Goal: Task Accomplishment & Management: Manage account settings

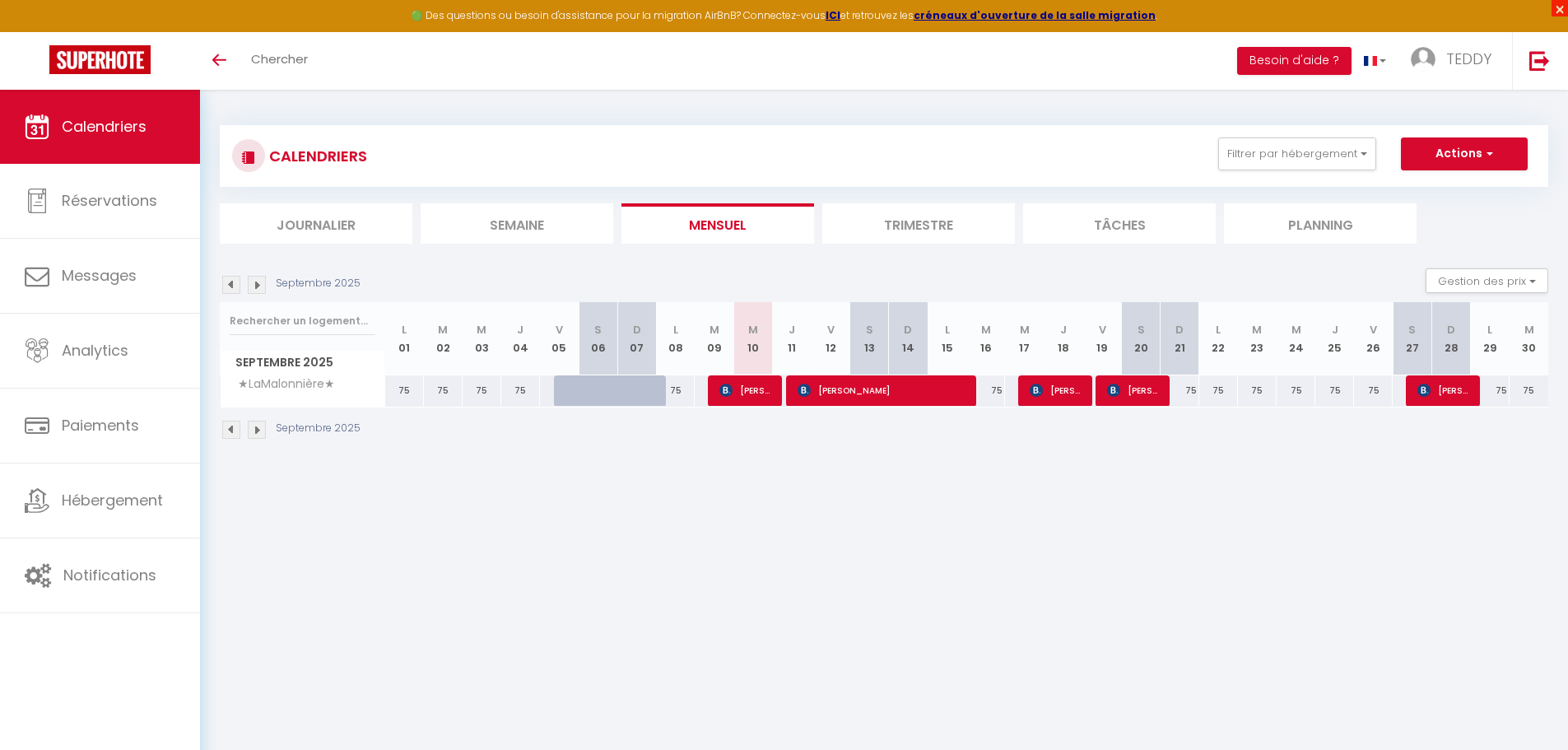
click at [1564, 13] on span "×" at bounding box center [1560, 8] width 17 height 17
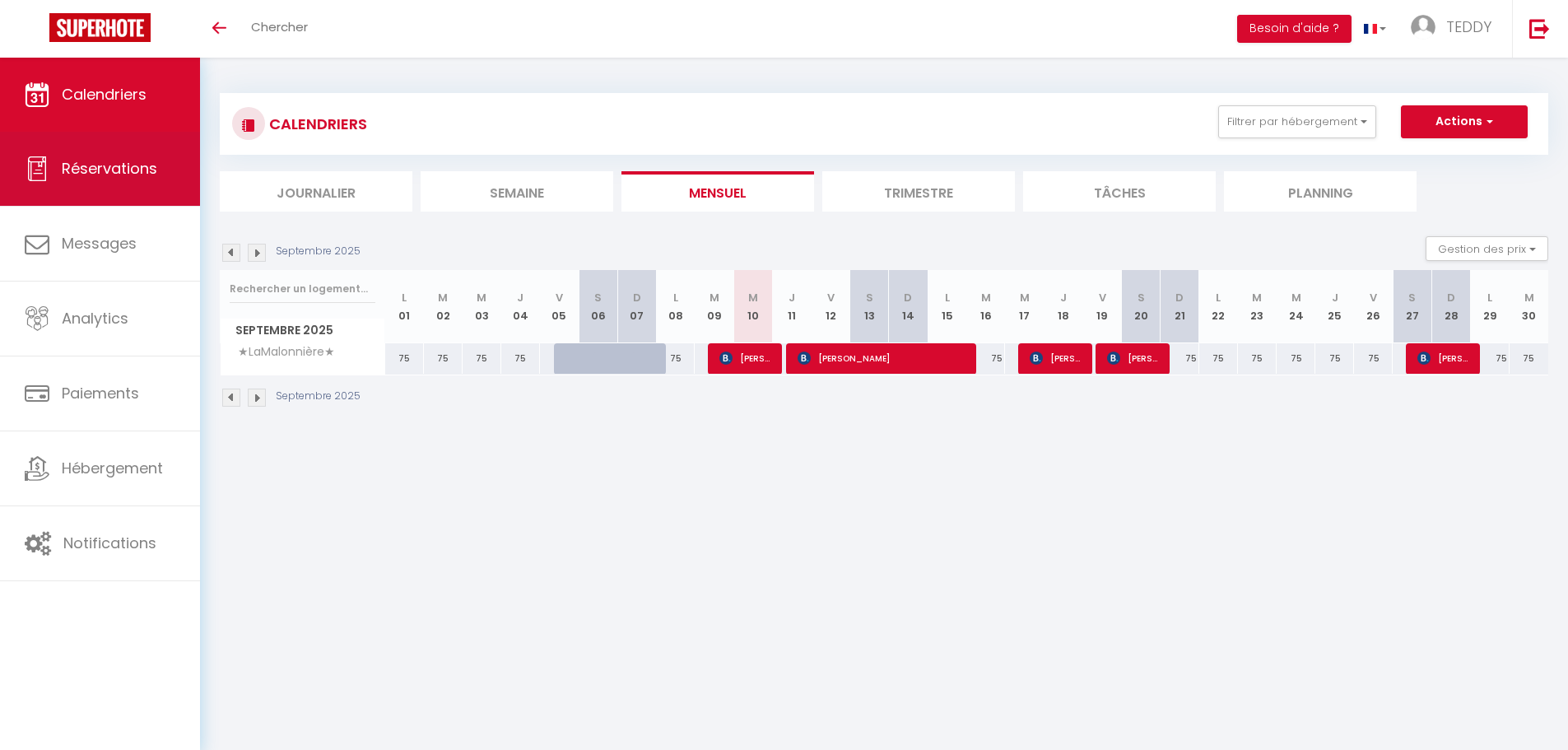
click at [105, 163] on span "Réservations" at bounding box center [109, 168] width 96 height 20
select select "not_cancelled"
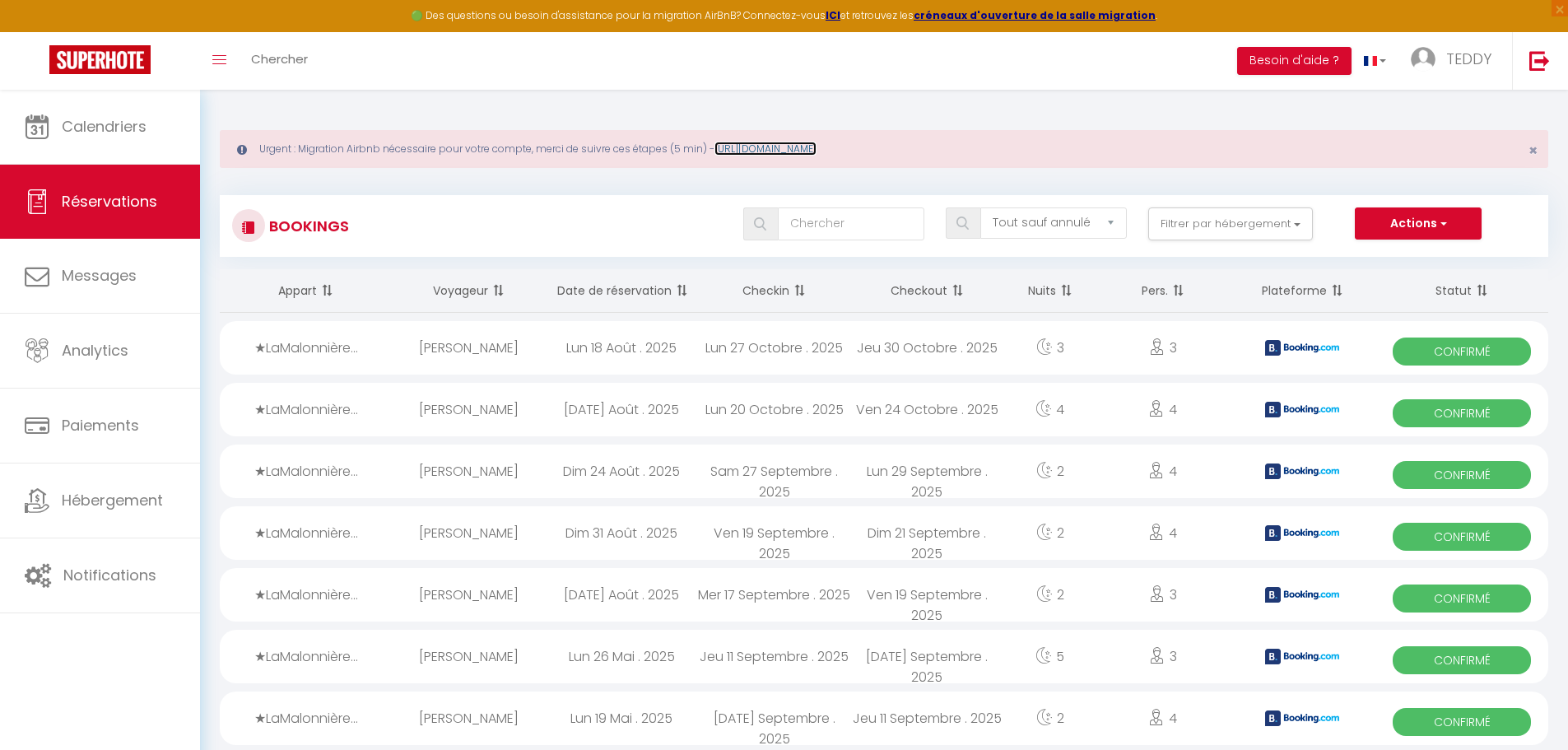
click at [798, 142] on link "[URL][DOMAIN_NAME]" at bounding box center [765, 148] width 102 height 14
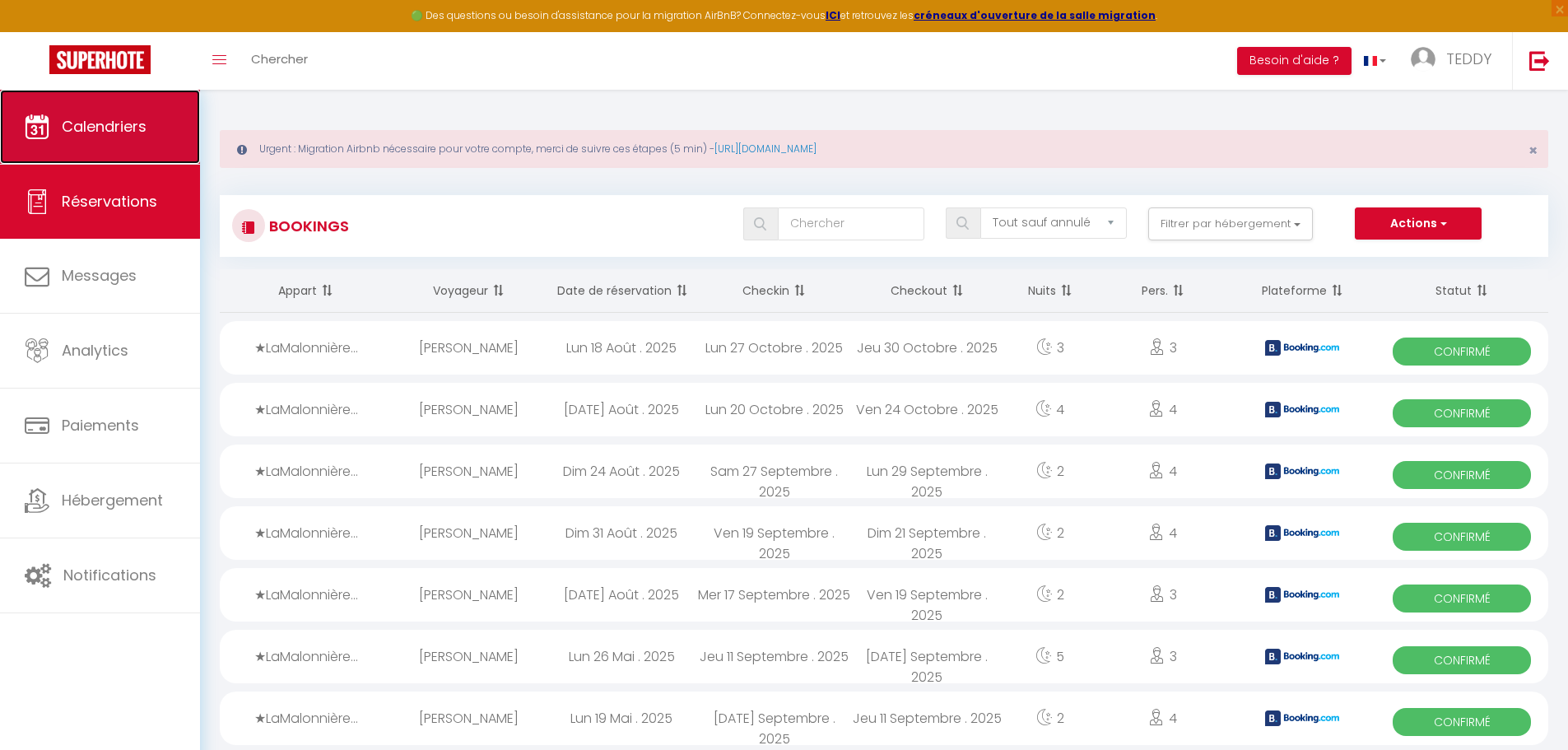
click at [159, 122] on link "Calendriers" at bounding box center [100, 127] width 200 height 74
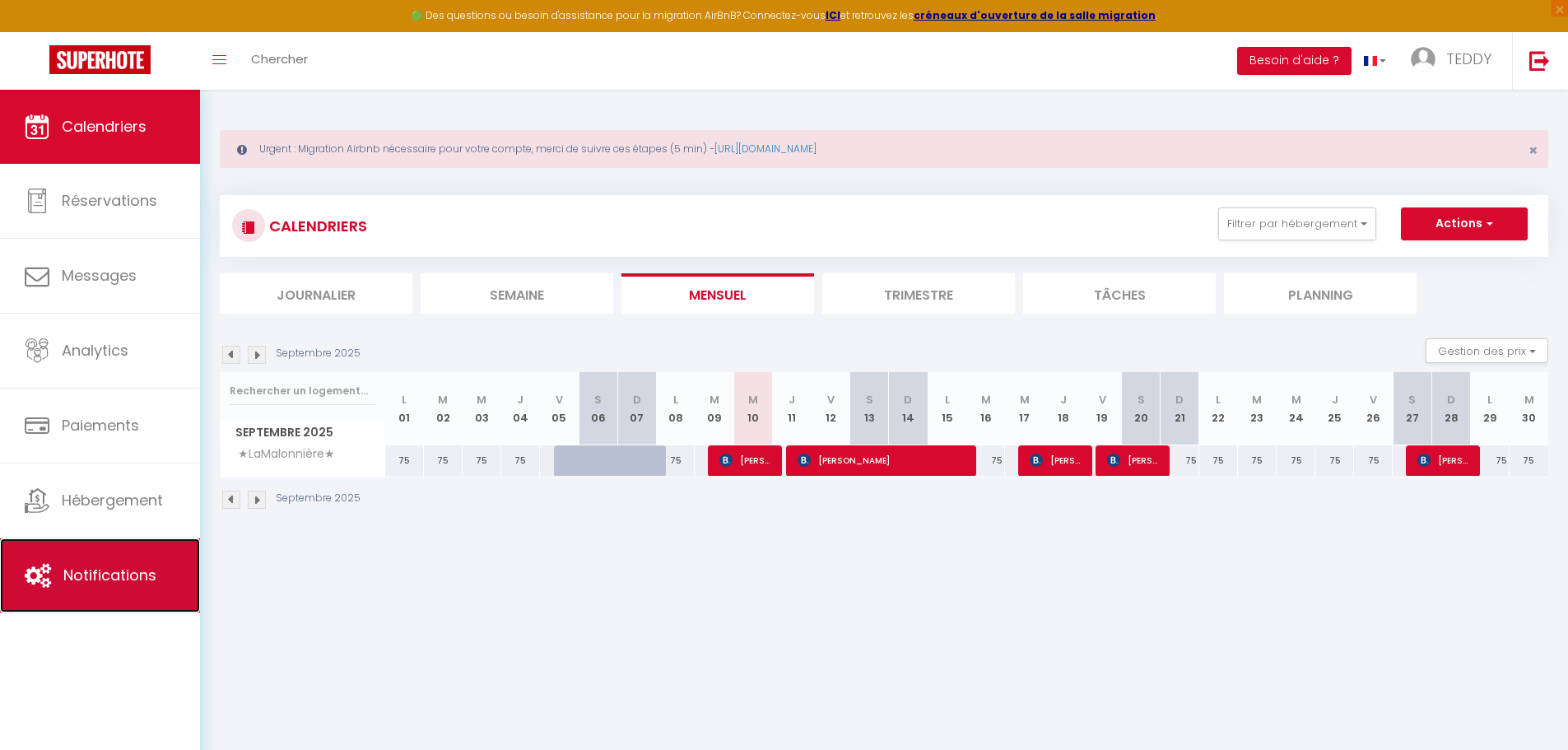
click at [101, 561] on link "Notifications" at bounding box center [100, 575] width 200 height 74
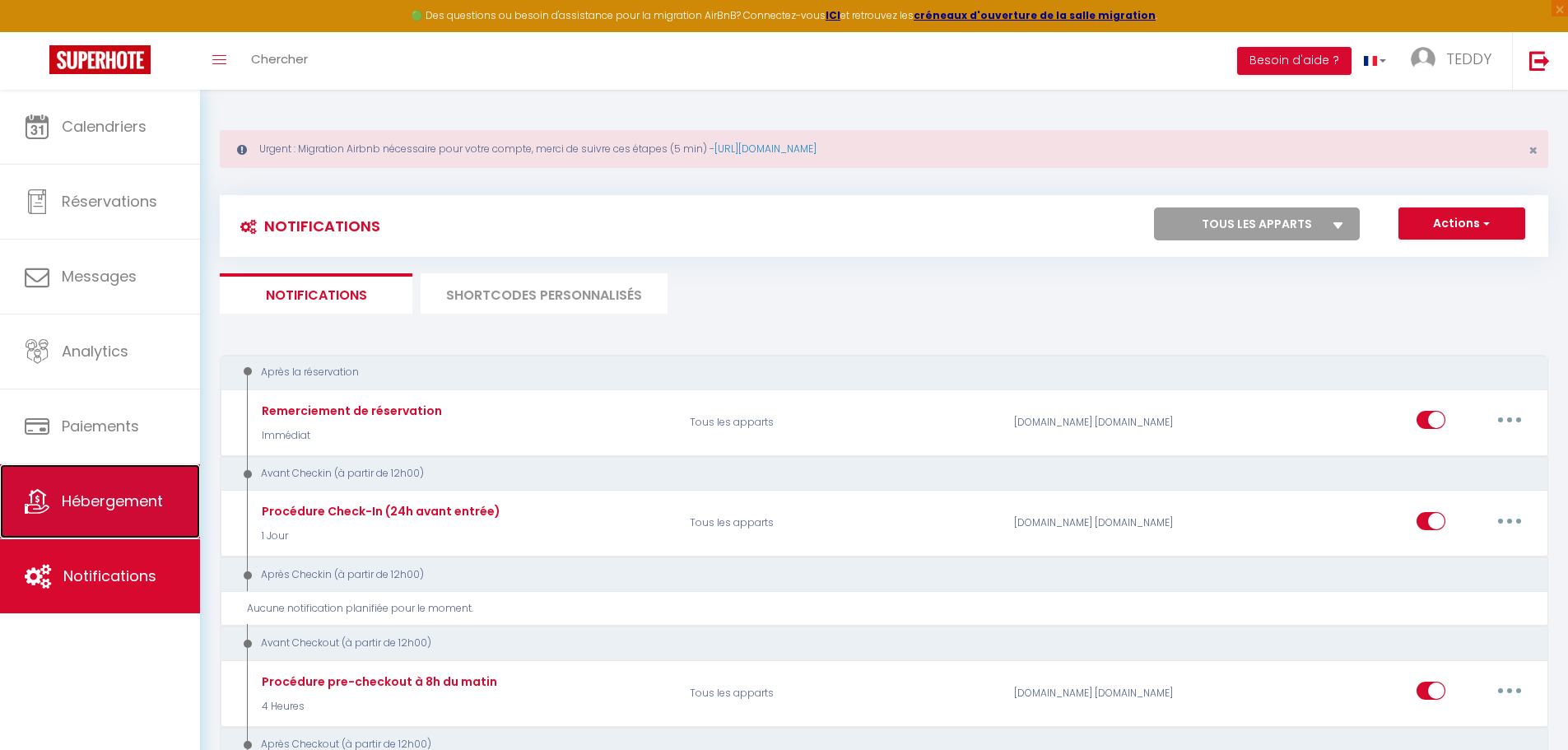
click at [67, 511] on span "Hébergement" at bounding box center [112, 501] width 101 height 20
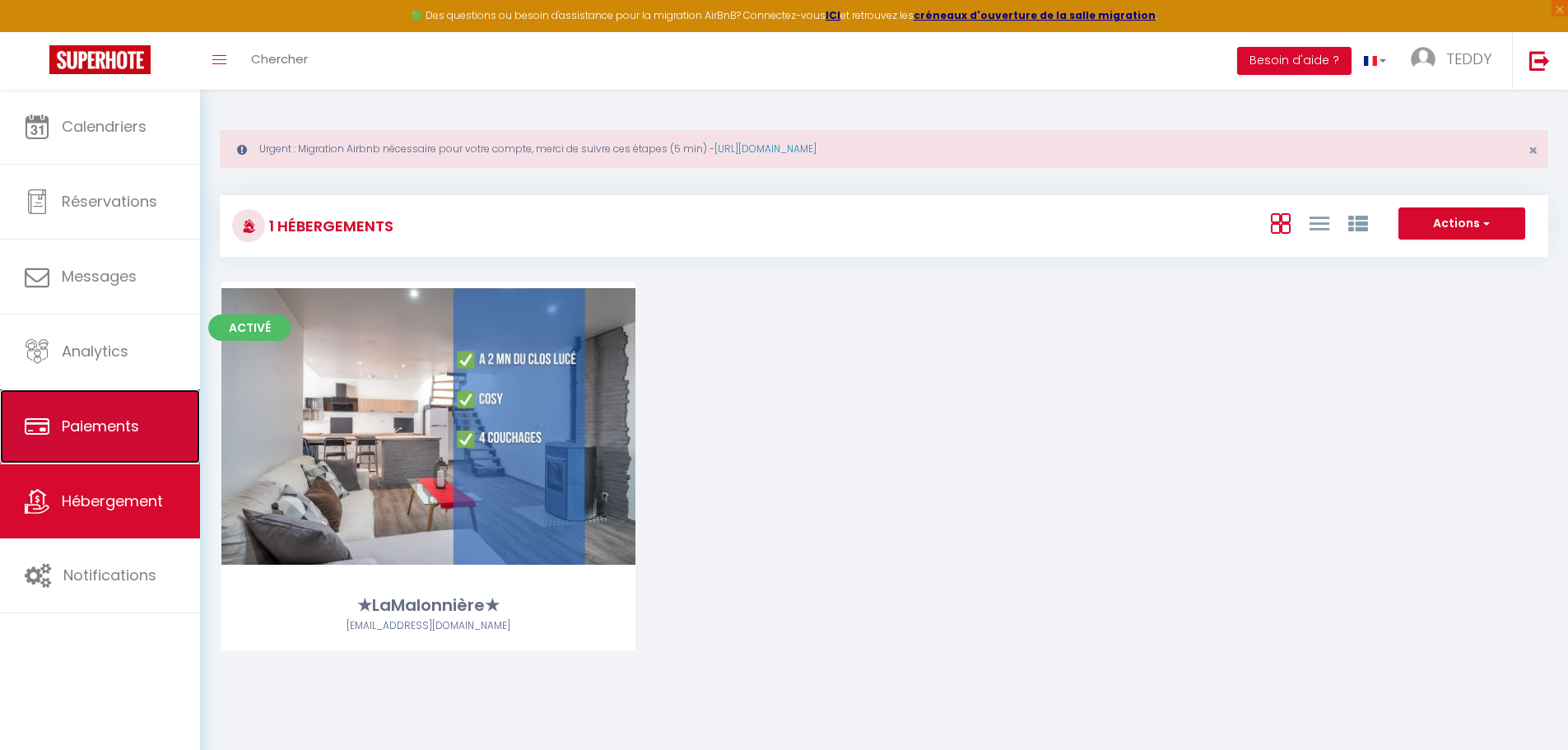
click at [102, 431] on span "Paiements" at bounding box center [100, 426] width 77 height 20
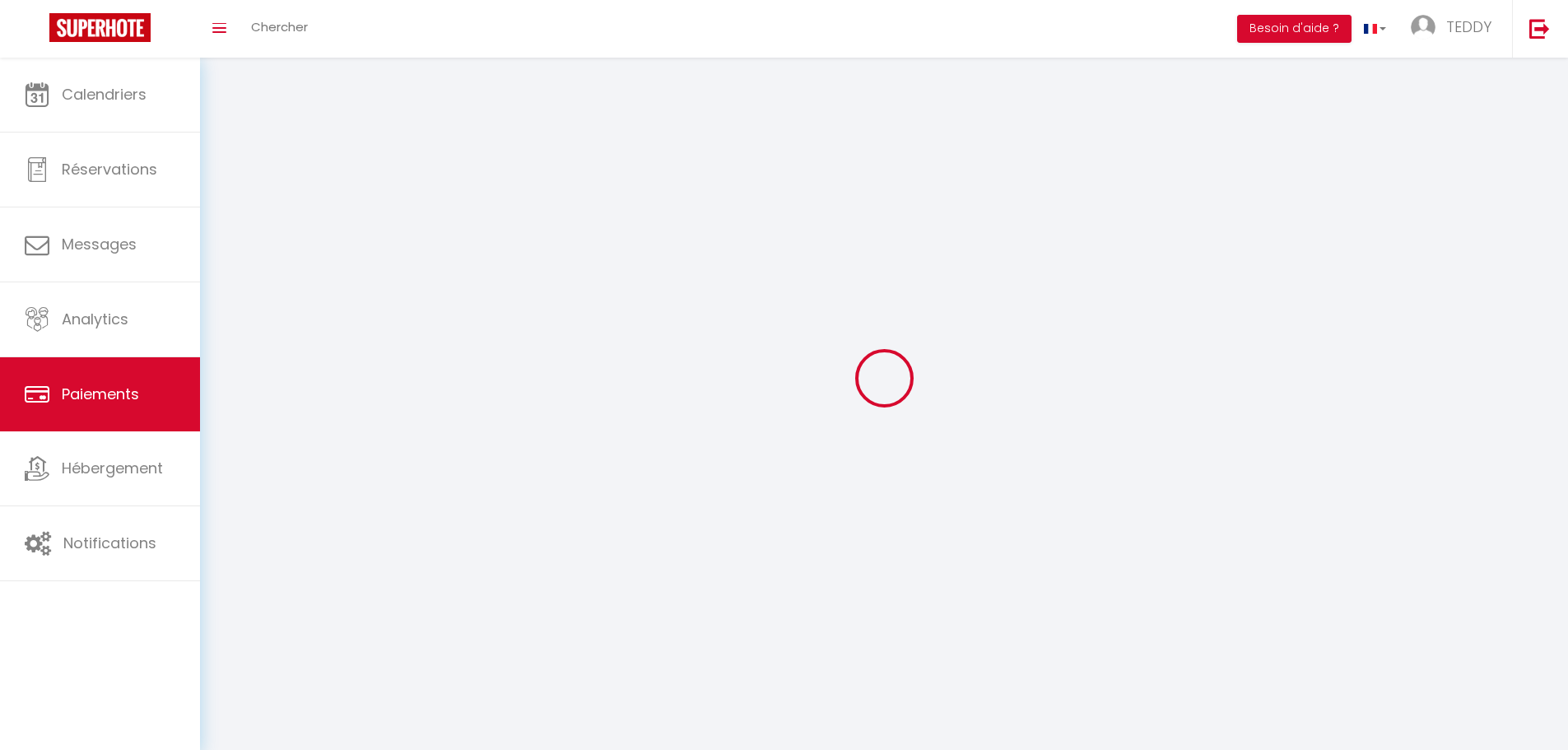
select select "2"
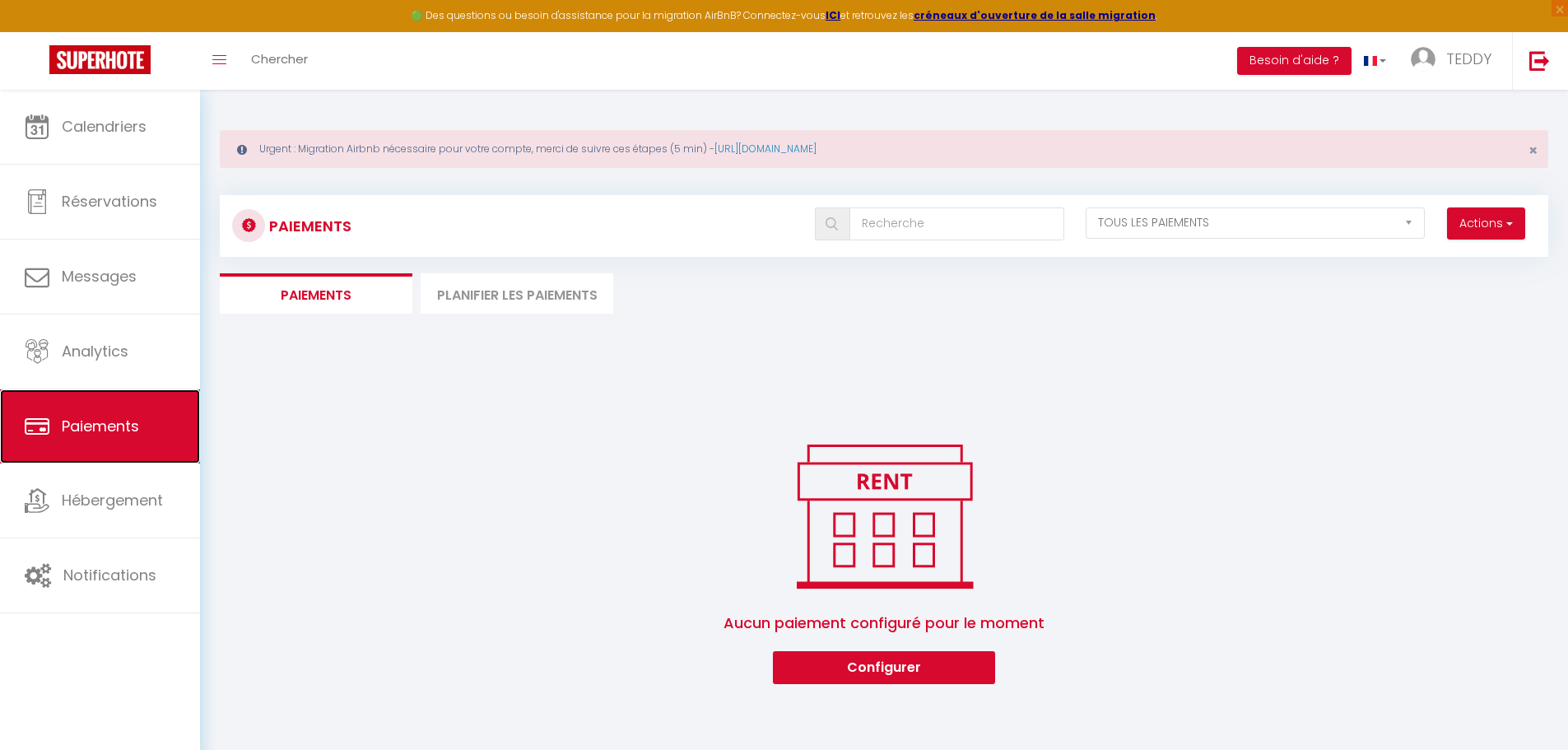
click at [106, 391] on link "Paiements" at bounding box center [100, 426] width 200 height 74
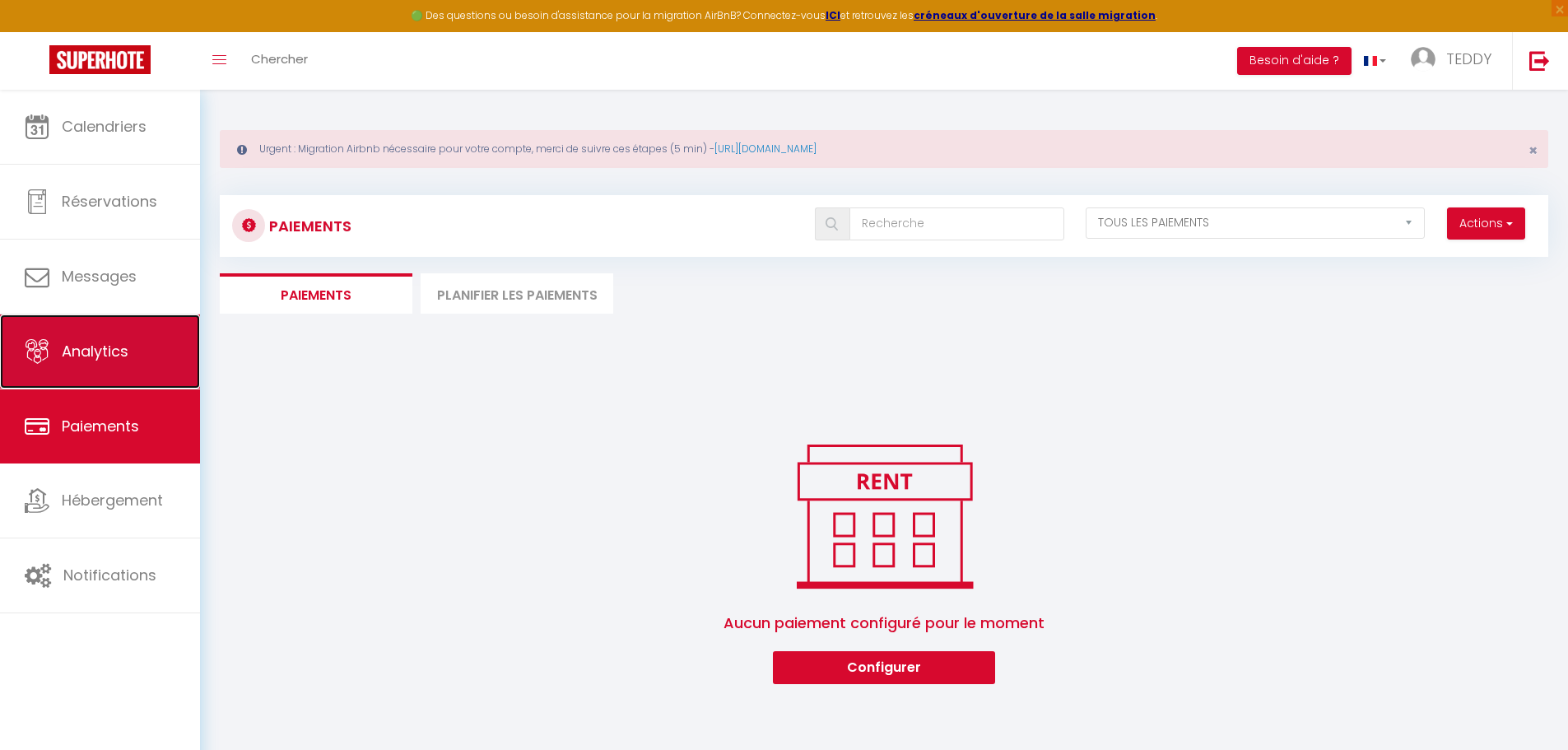
click at [96, 340] on link "Analytics" at bounding box center [100, 351] width 200 height 74
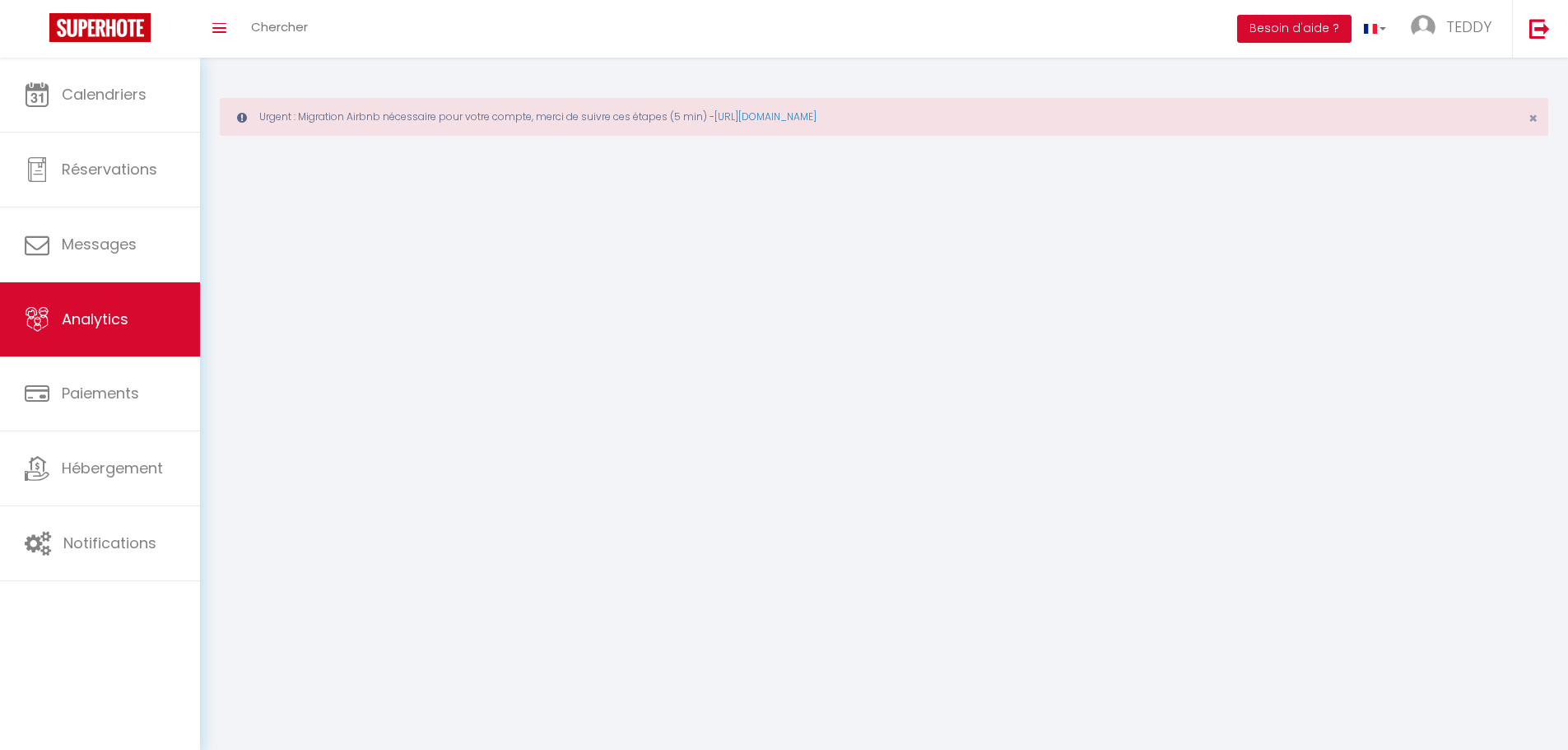
select select "2025"
select select "9"
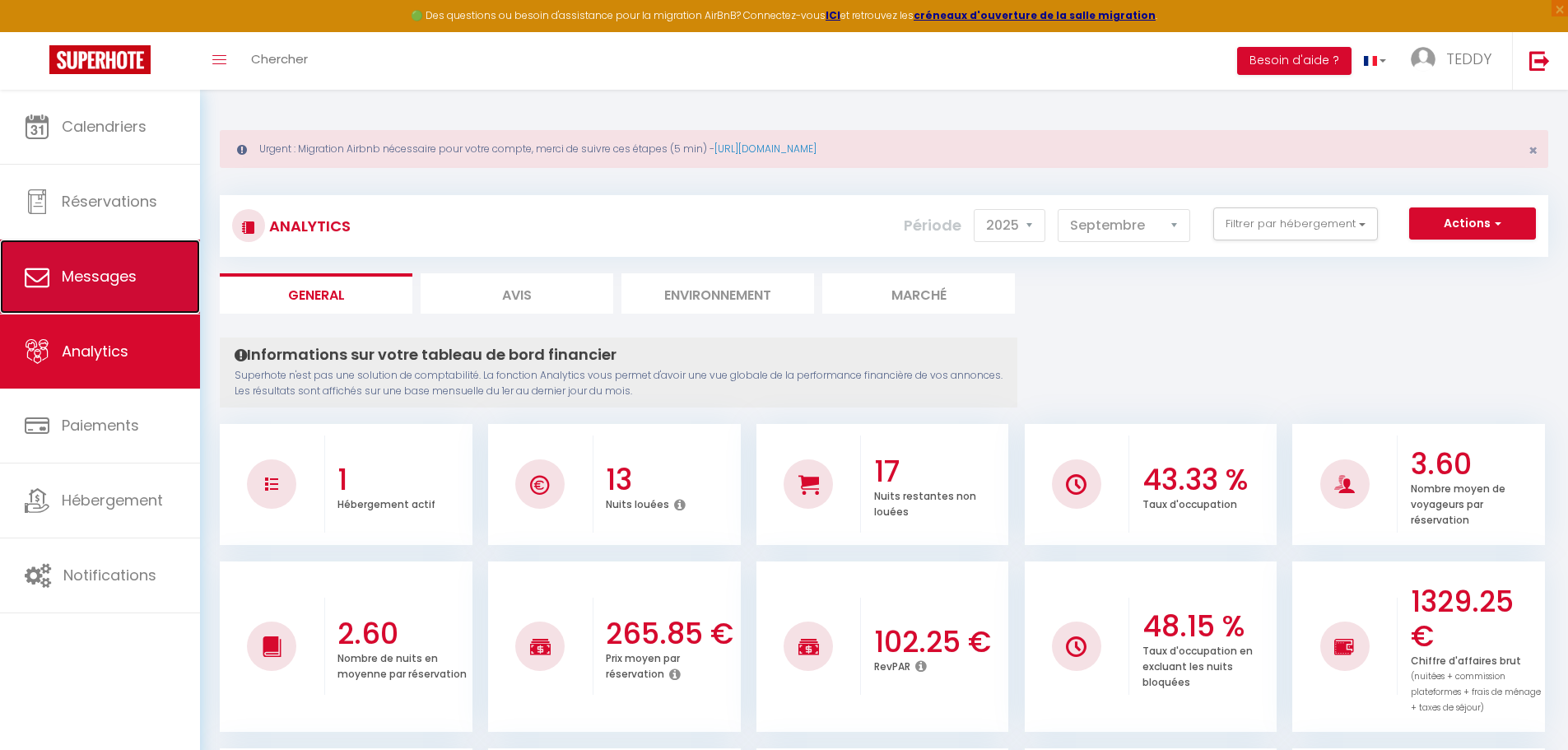
click at [107, 289] on link "Messages" at bounding box center [100, 277] width 200 height 74
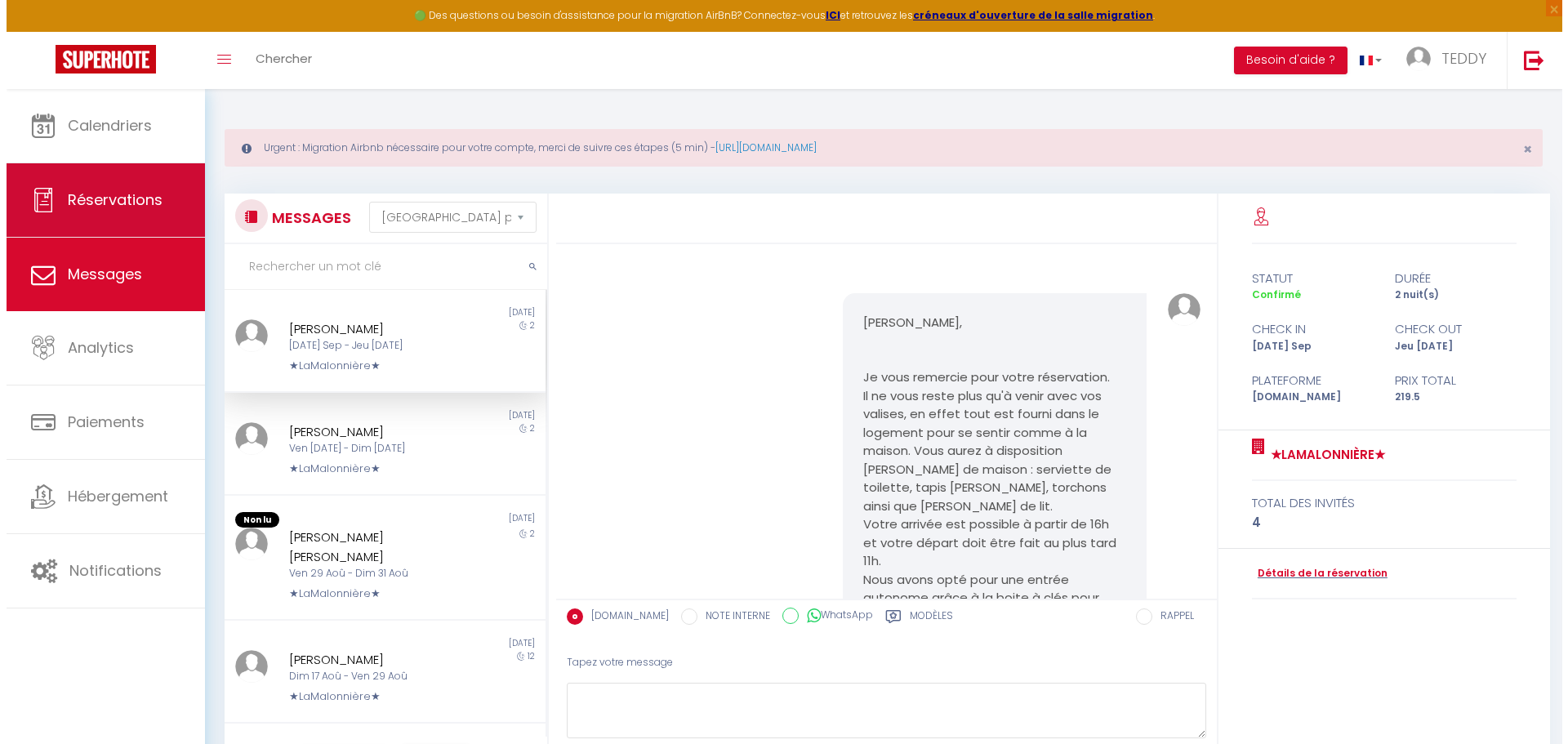
scroll to position [1152, 0]
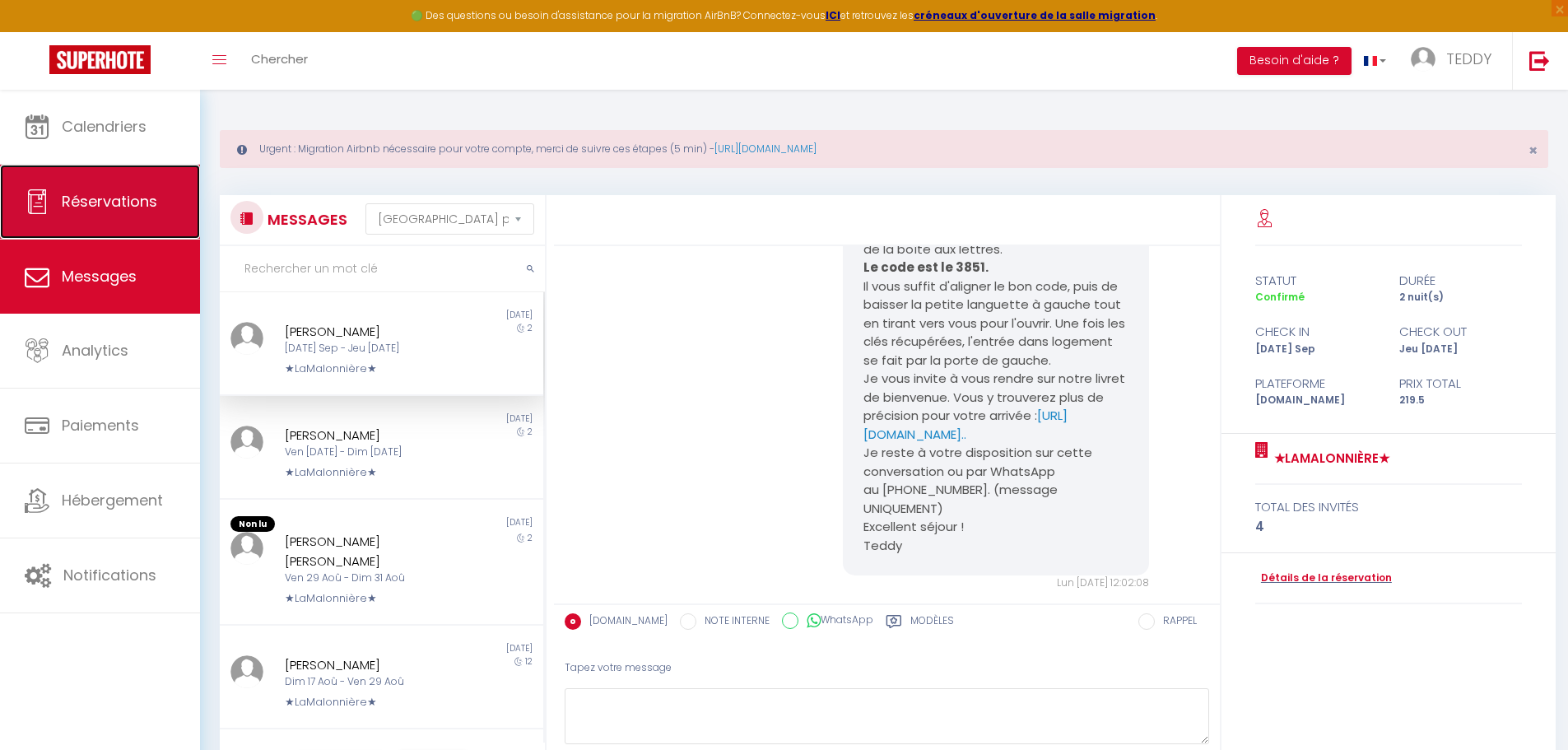
click at [122, 186] on link "Réservations" at bounding box center [100, 201] width 200 height 74
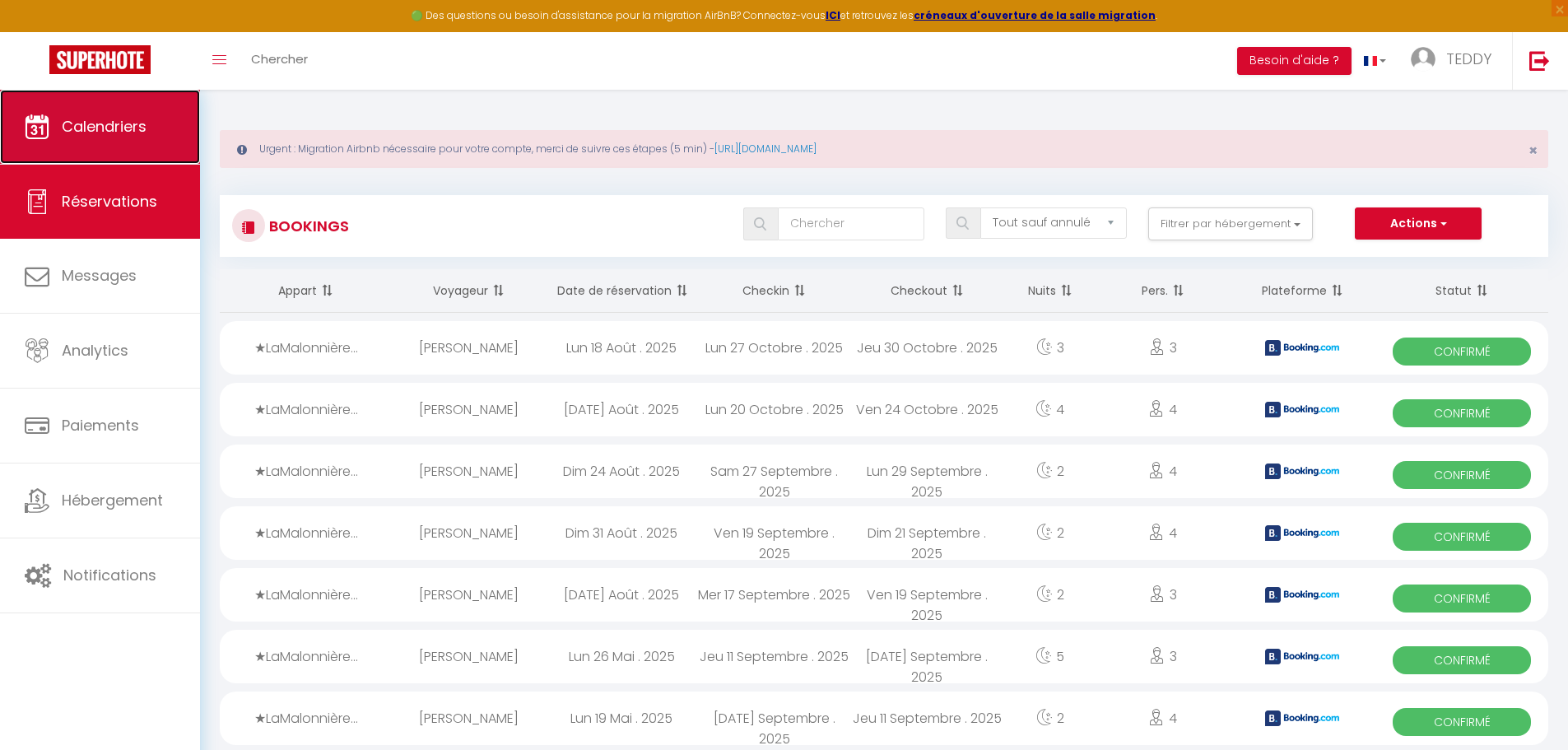
click at [130, 146] on link "Calendriers" at bounding box center [100, 127] width 200 height 74
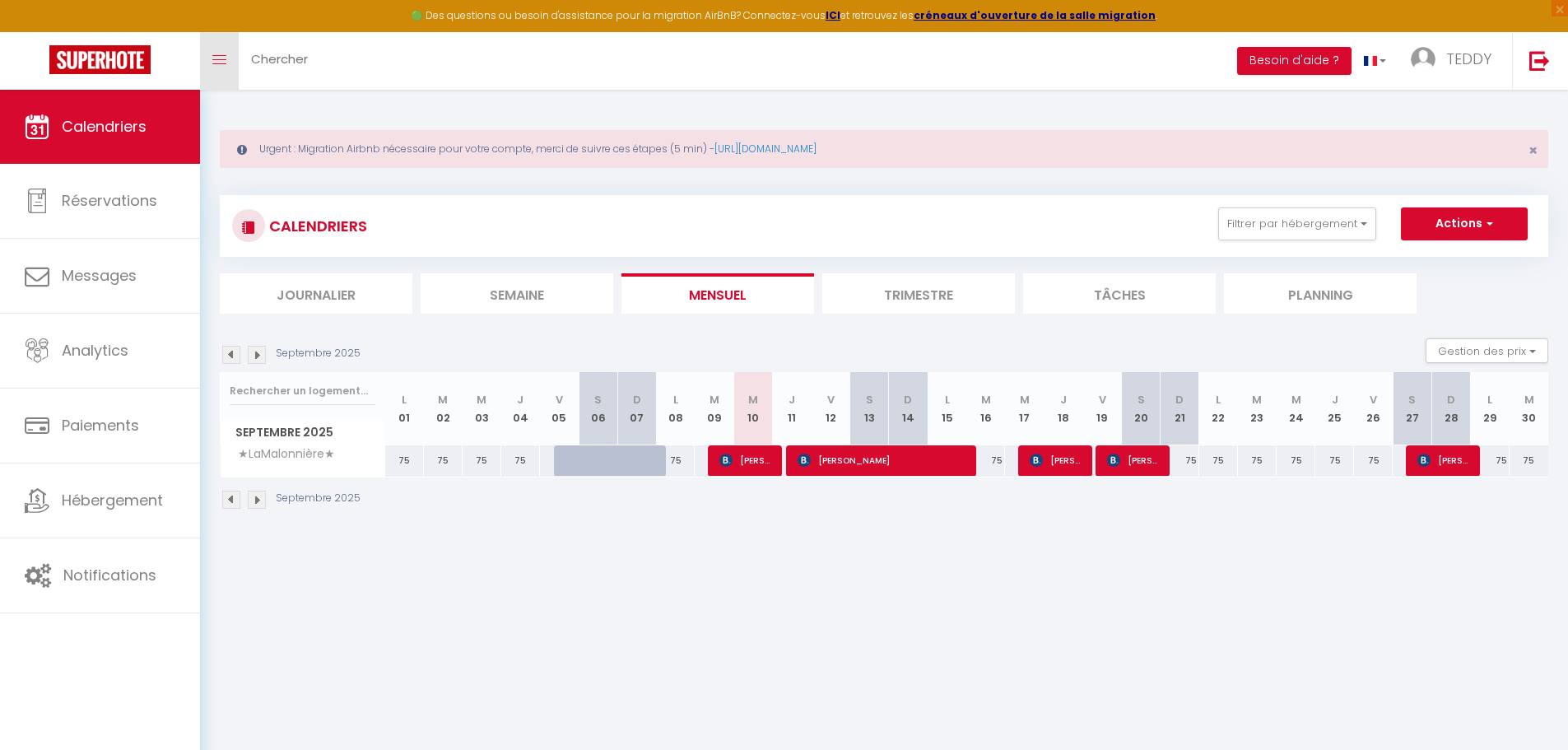
click at [207, 67] on link "Toggle menubar" at bounding box center [220, 61] width 39 height 58
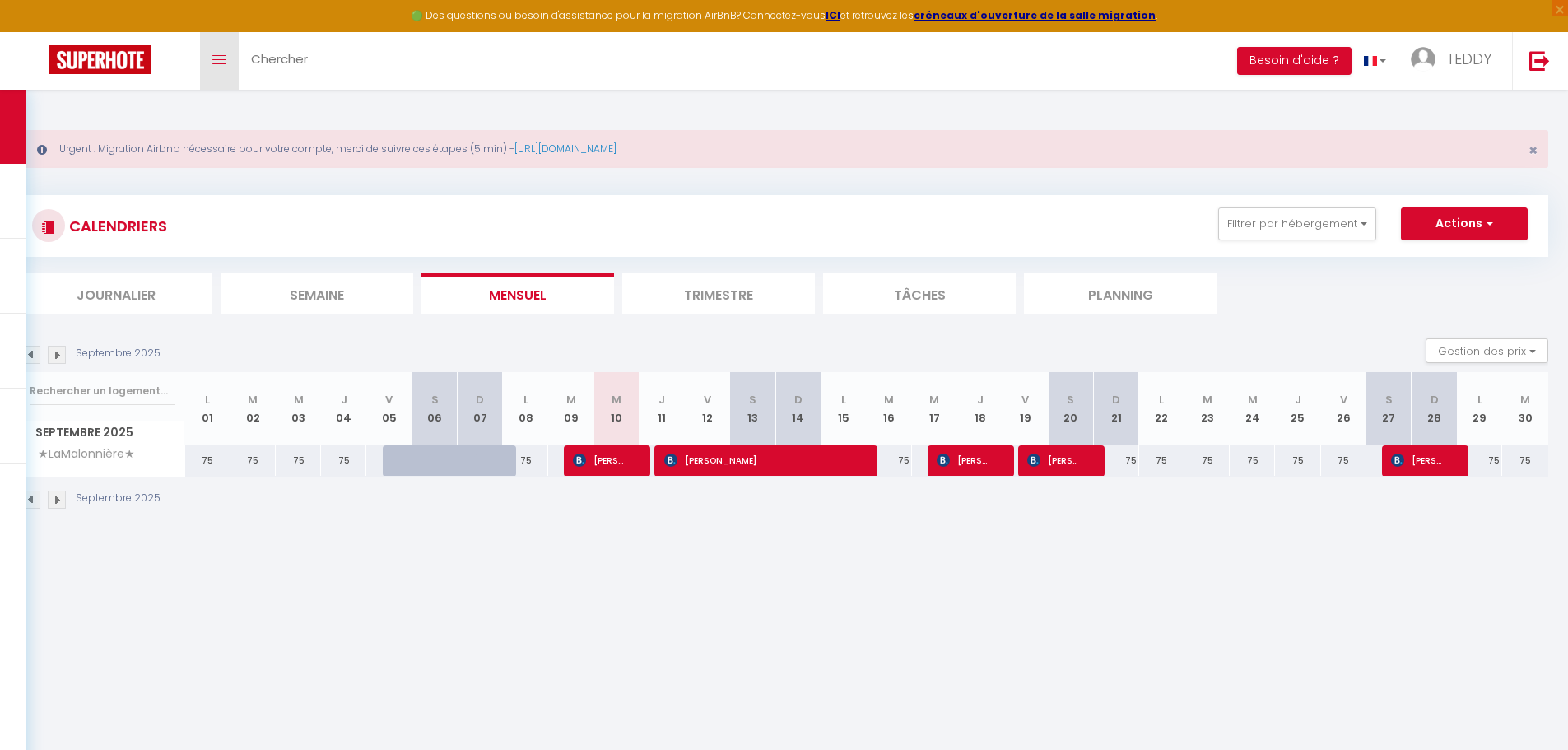
click at [220, 78] on link "Toggle menubar" at bounding box center [220, 61] width 39 height 58
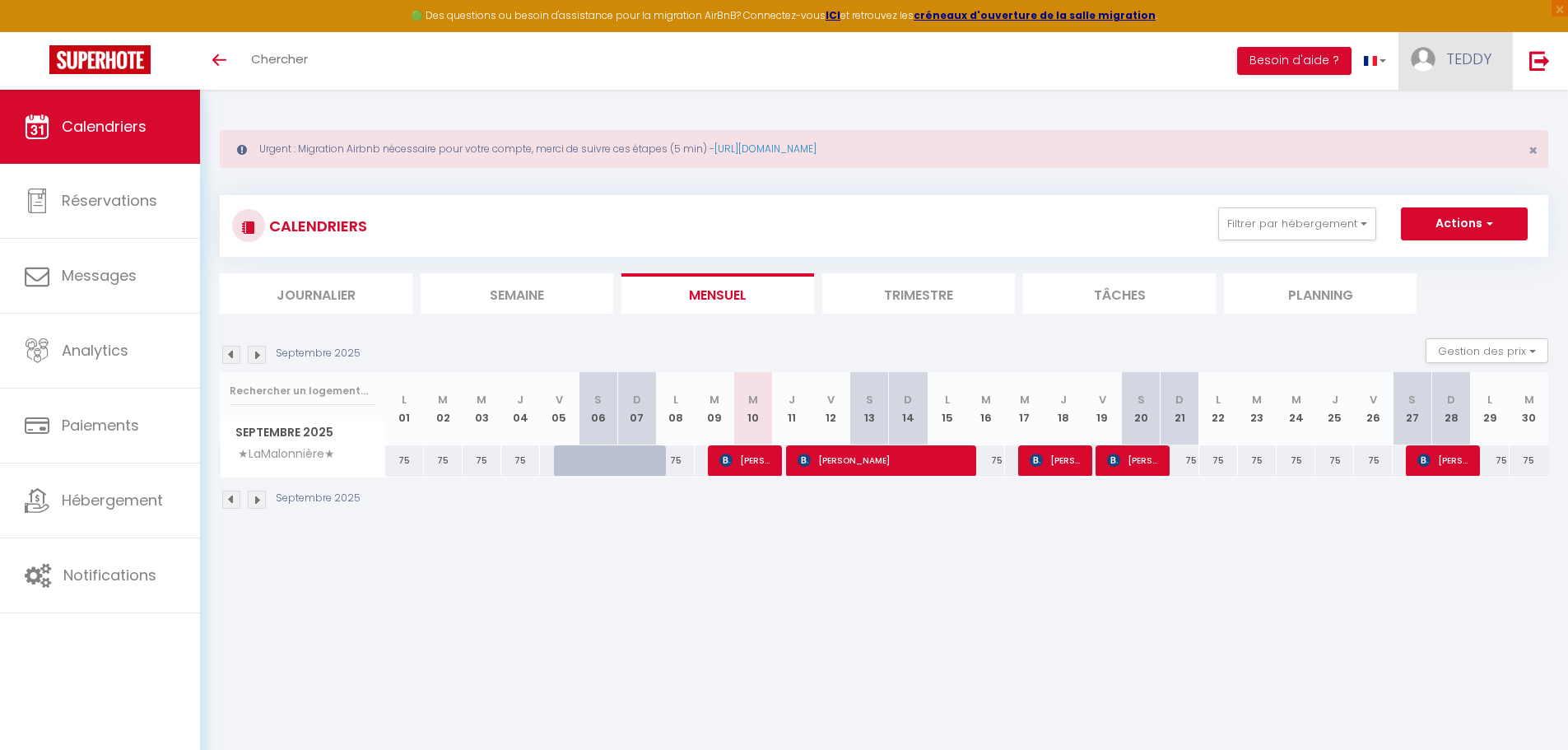
click at [1495, 54] on link "TEDDY" at bounding box center [1455, 61] width 114 height 58
click at [1443, 103] on link "Paramètres" at bounding box center [1446, 114] width 122 height 28
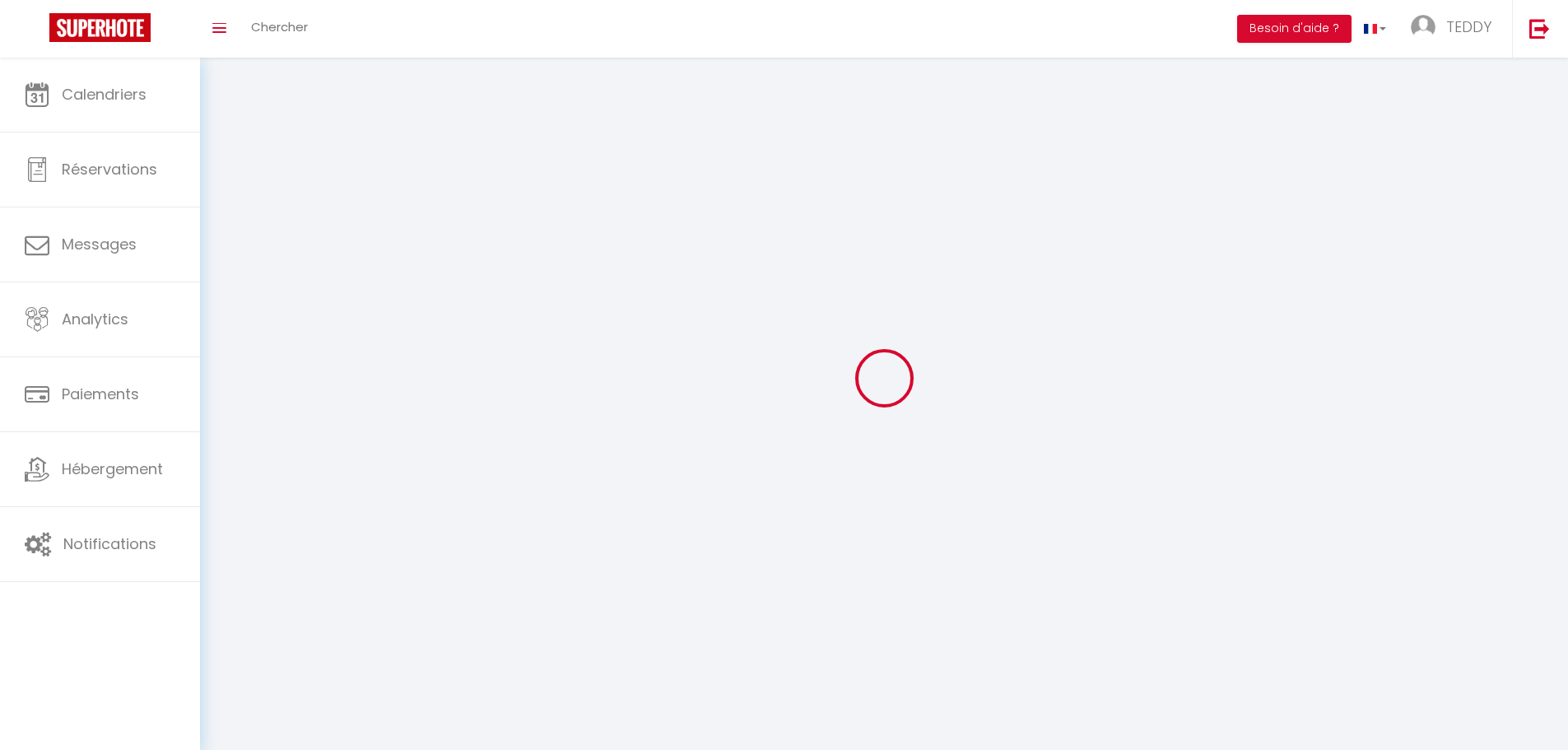
type input "TEDDY"
type input "CAURETTE"
type input "0750698465"
type input "[STREET_ADDRESS]"
type input "37110"
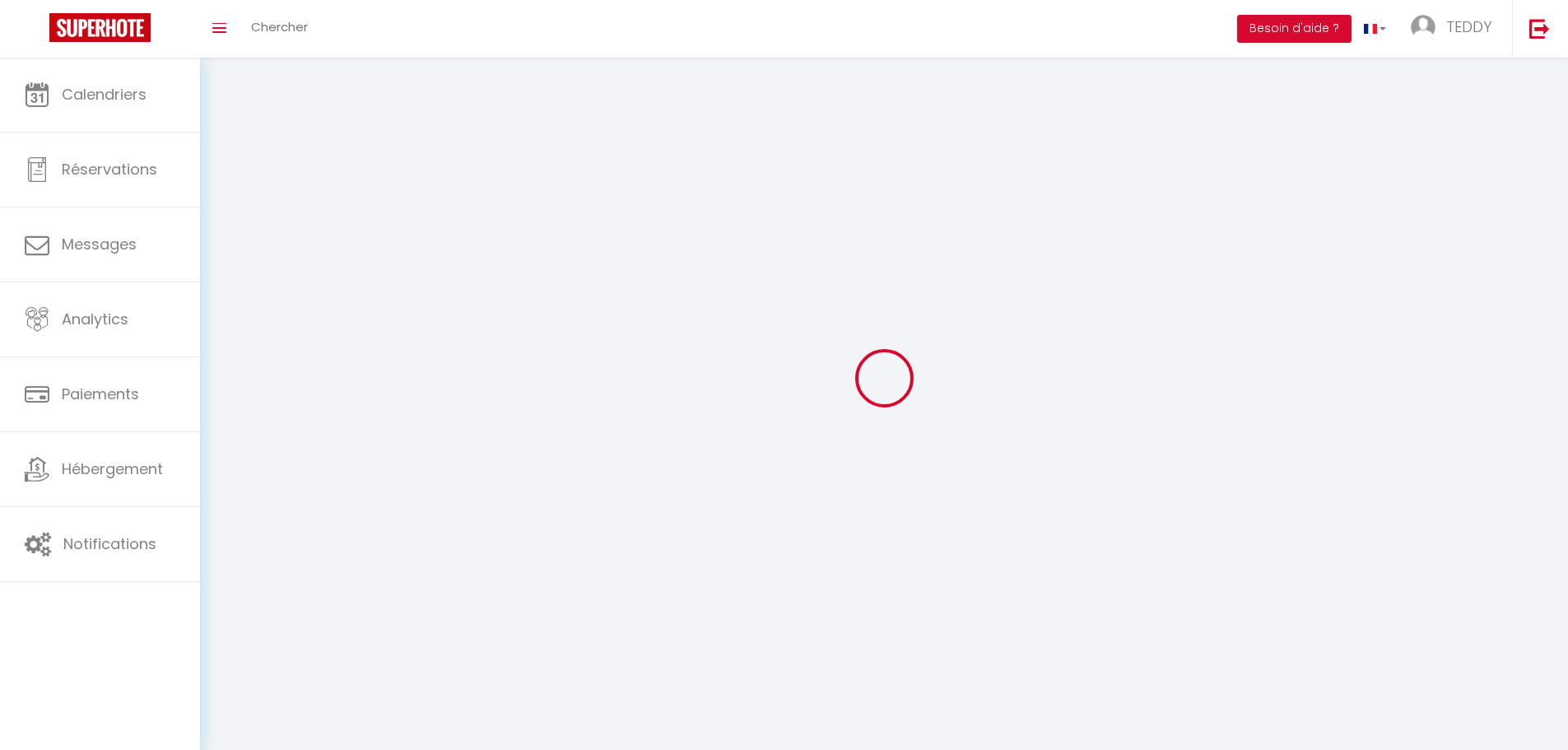
type input "DAME [PERSON_NAME] [PERSON_NAME]"
type input "idR4PeTujfHht0nhXzMo9U8pj"
type input "yre5TbL0QTtyPuqVaMG75Kiap"
type input "[URL][DOMAIN_NAME]"
select select "28"
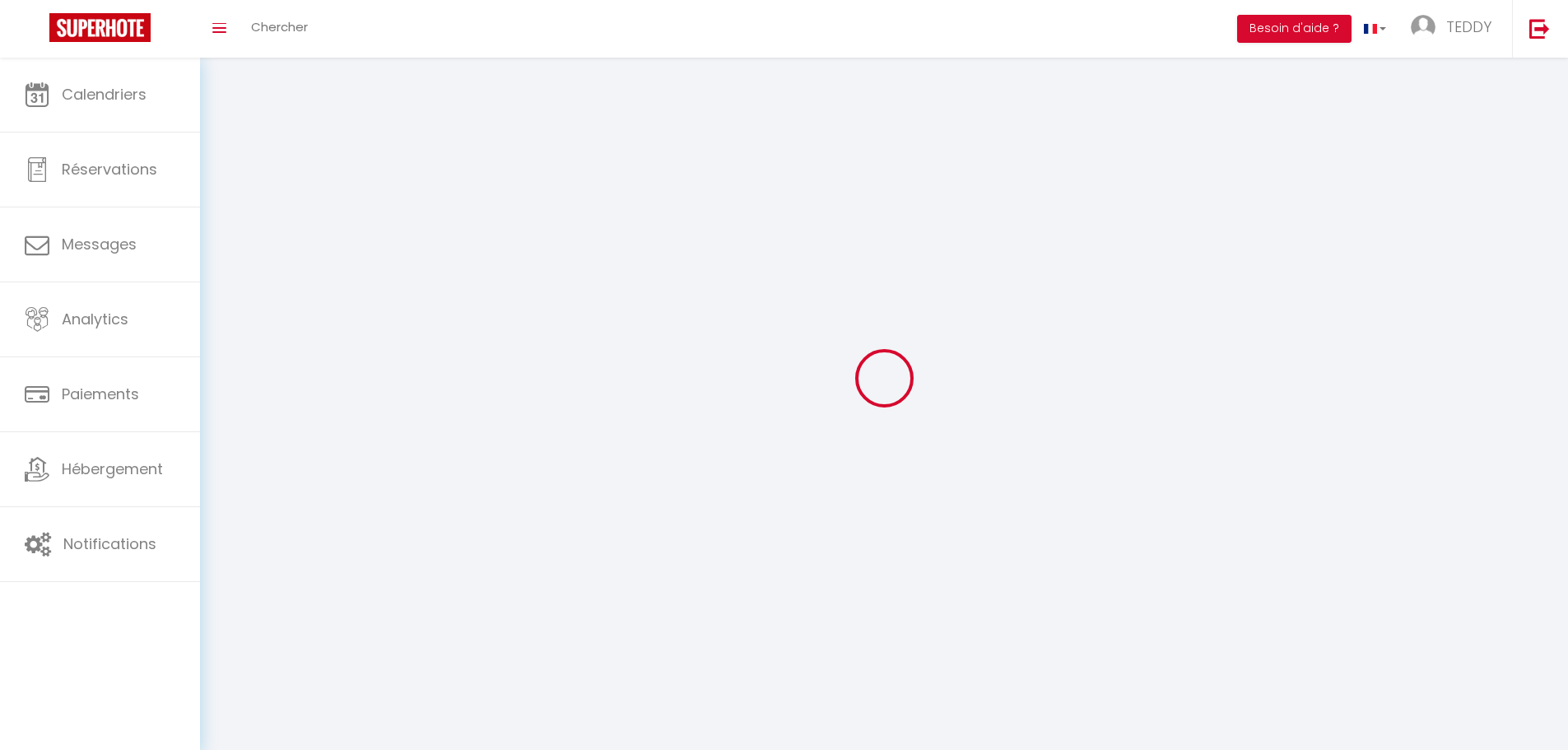
select select "fr"
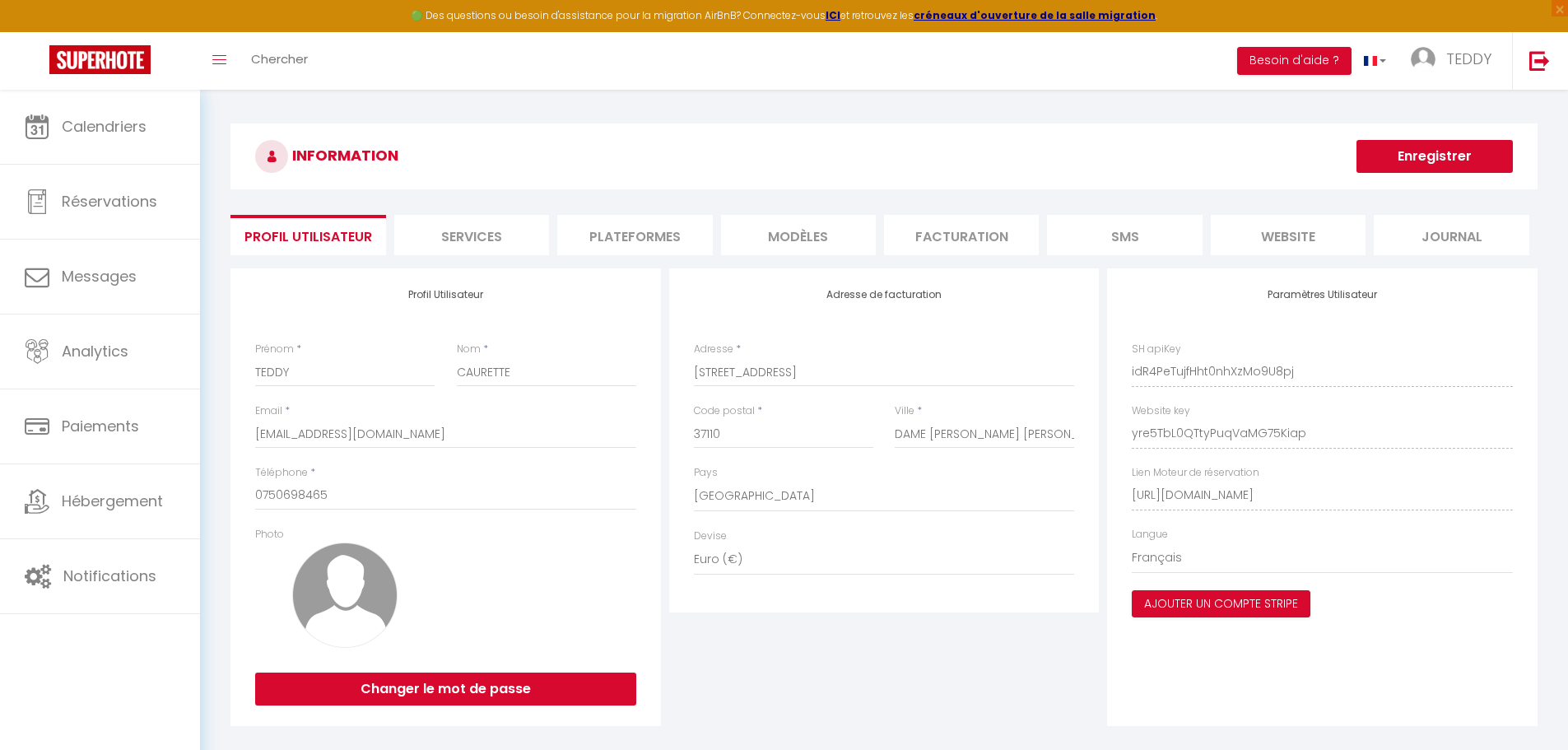
click at [707, 244] on li "Plateformes" at bounding box center [635, 235] width 154 height 40
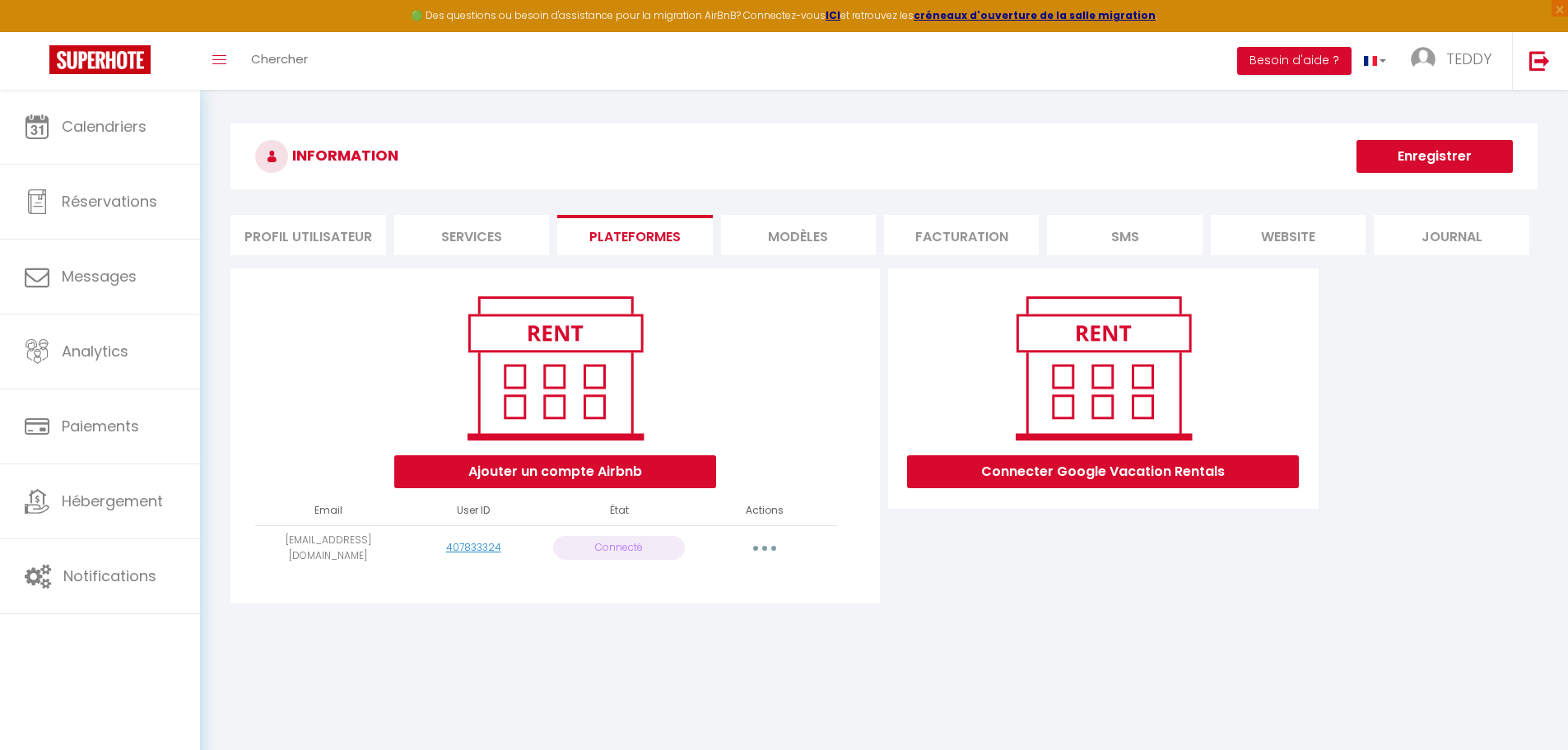
click at [764, 546] on icon "button" at bounding box center [764, 548] width 5 height 5
click at [676, 637] on link "Reconnecter le compte" at bounding box center [692, 644] width 182 height 28
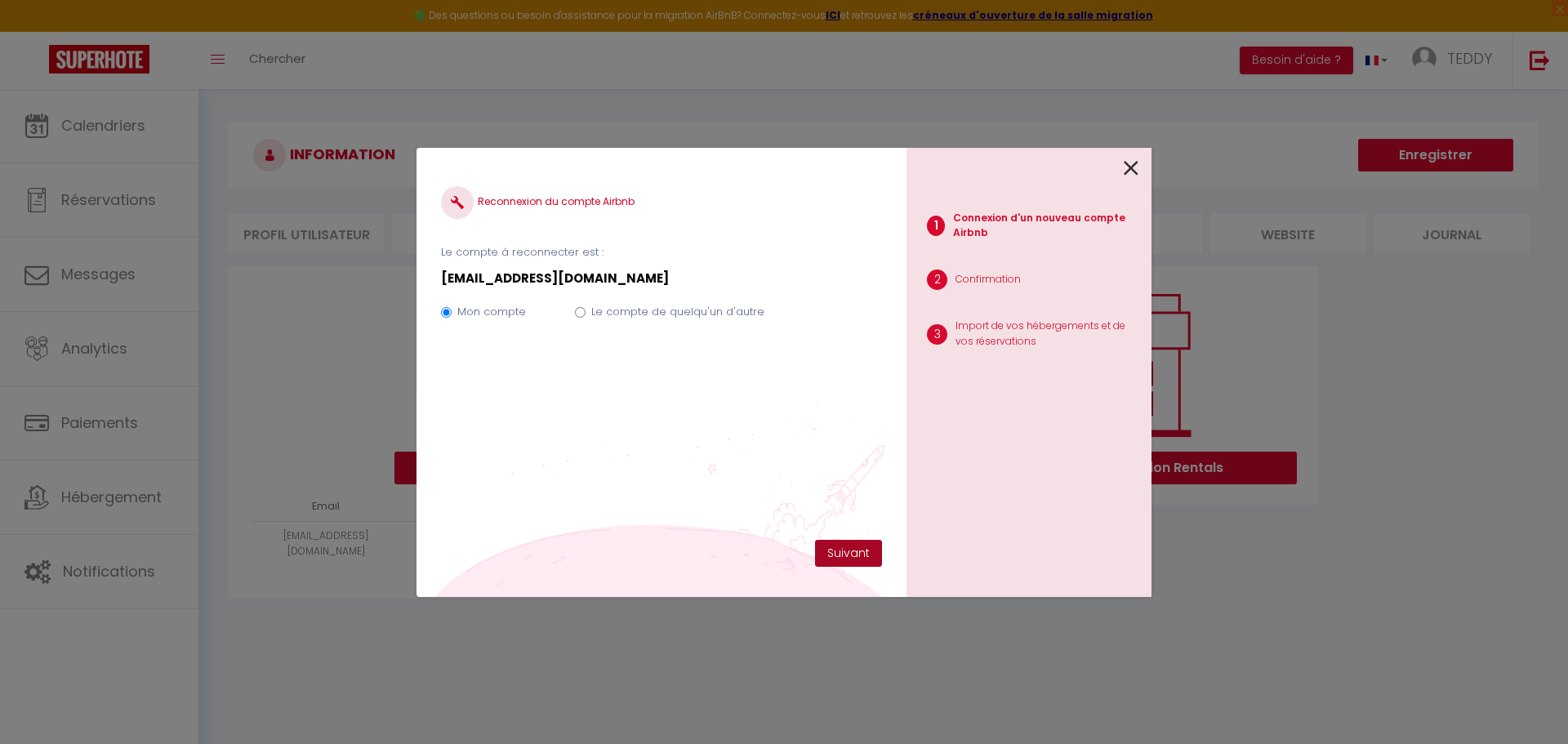
click at [848, 553] on button "Suivant" at bounding box center [848, 553] width 67 height 27
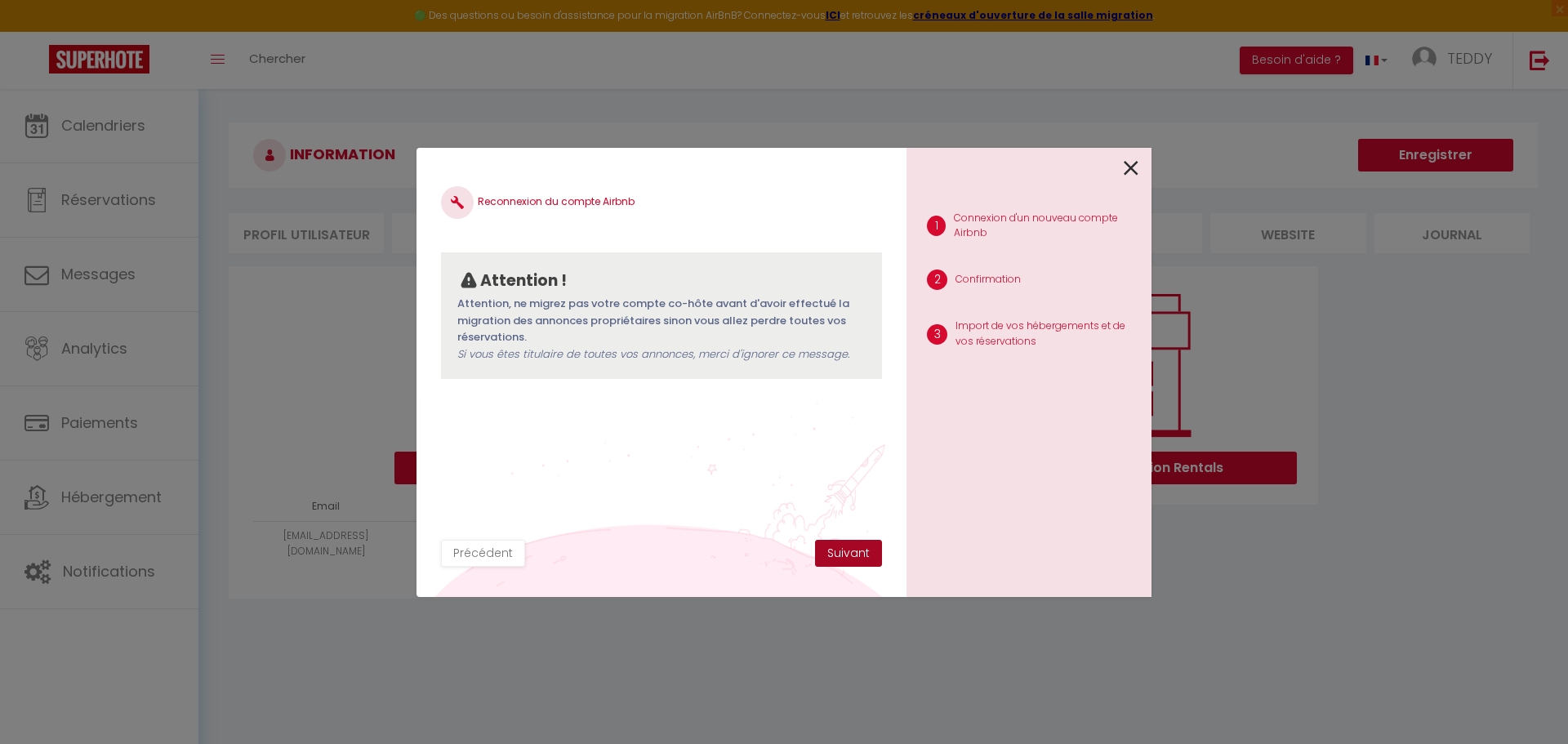
click at [848, 553] on button "Suivant" at bounding box center [848, 553] width 67 height 27
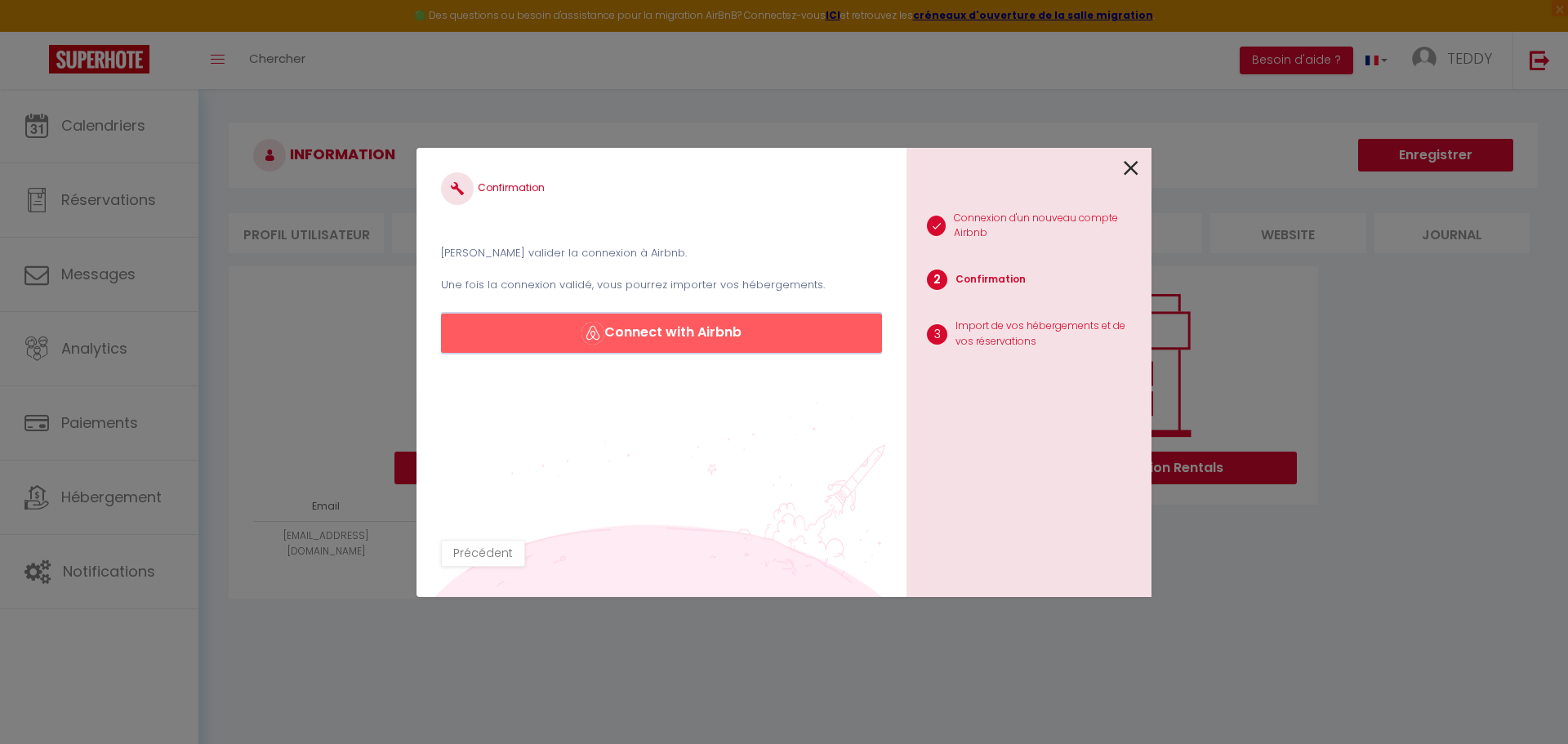
click at [642, 328] on button "Connect with Airbnb" at bounding box center [662, 333] width 441 height 39
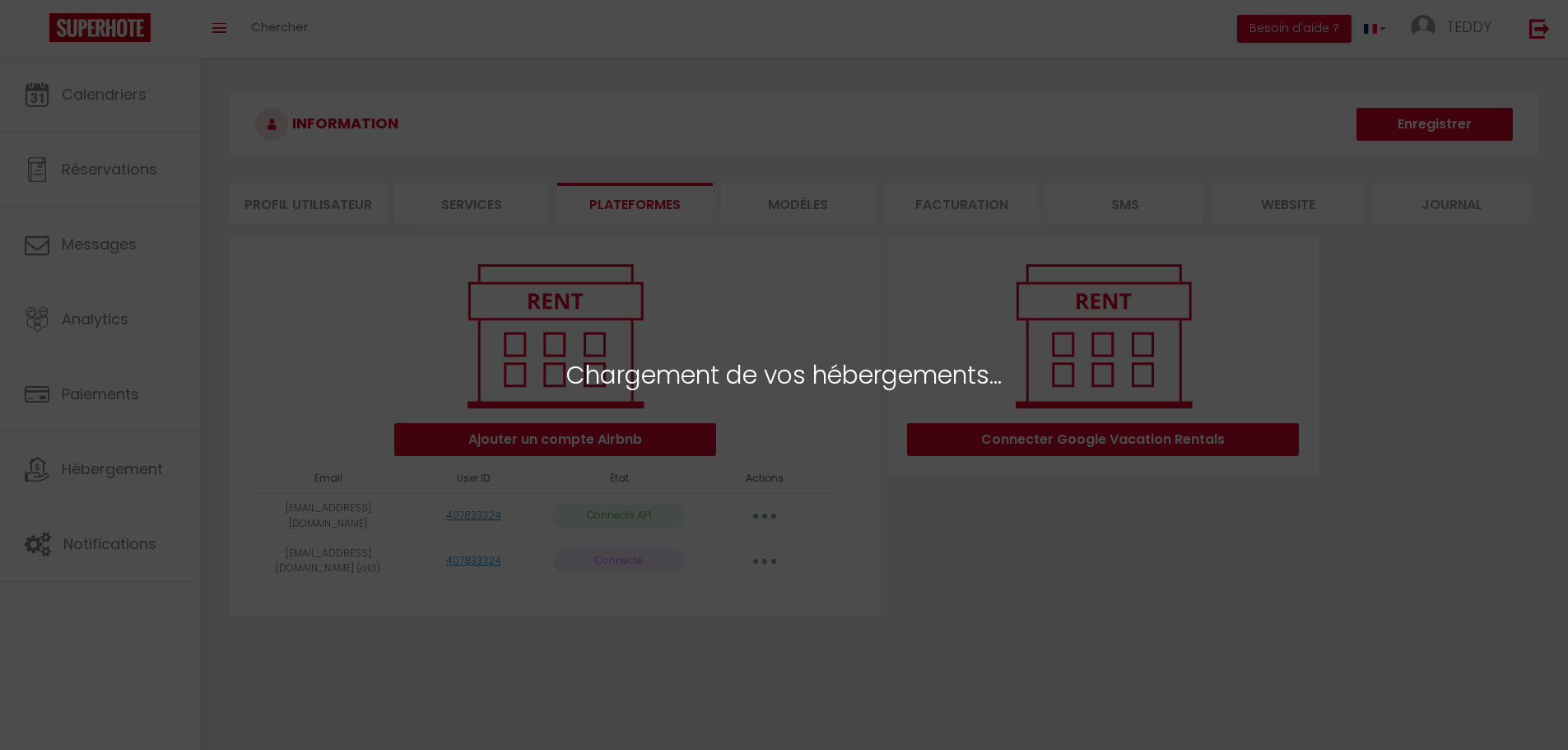
select select "16027"
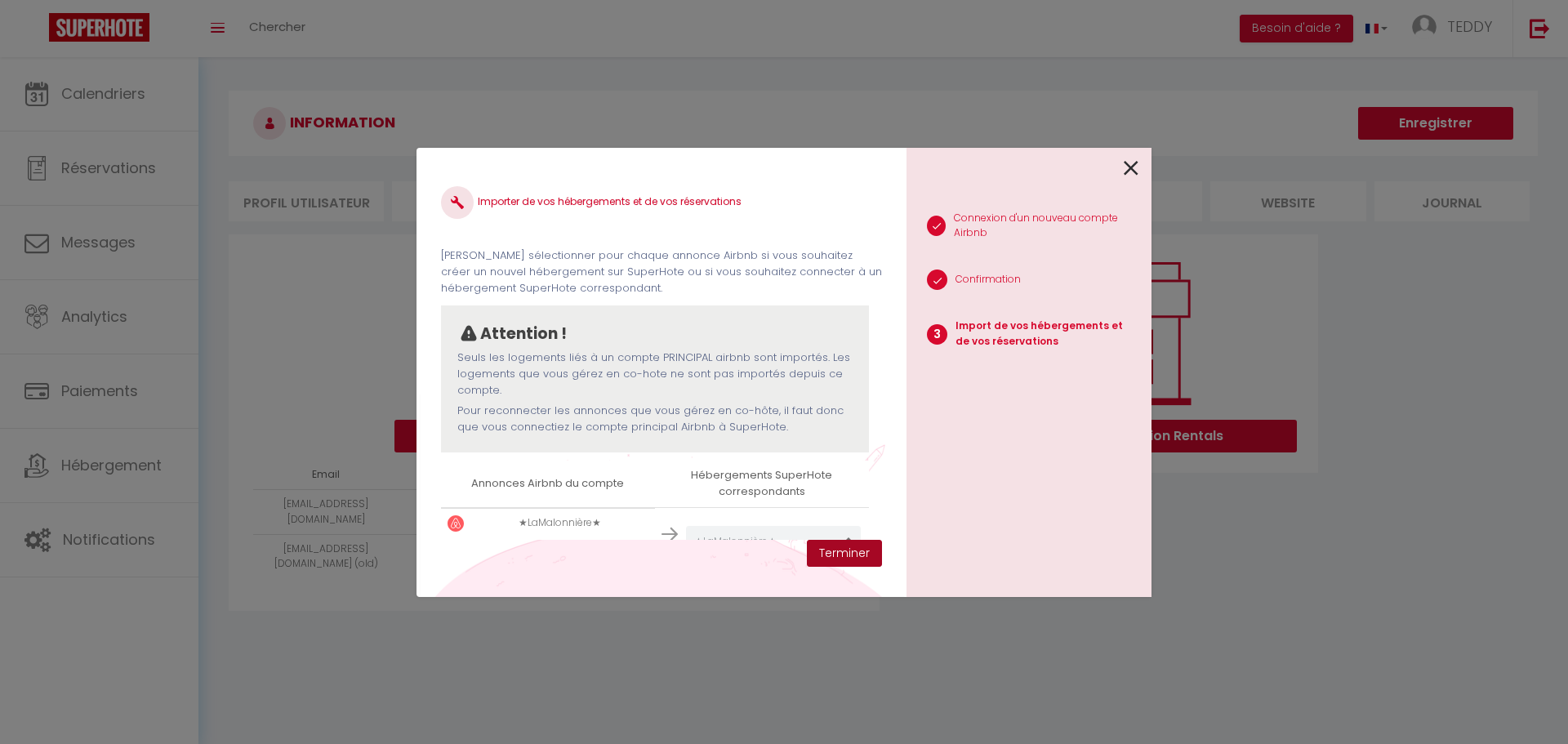
click at [844, 550] on button "Terminer" at bounding box center [844, 553] width 75 height 27
